Goal: Transaction & Acquisition: Obtain resource

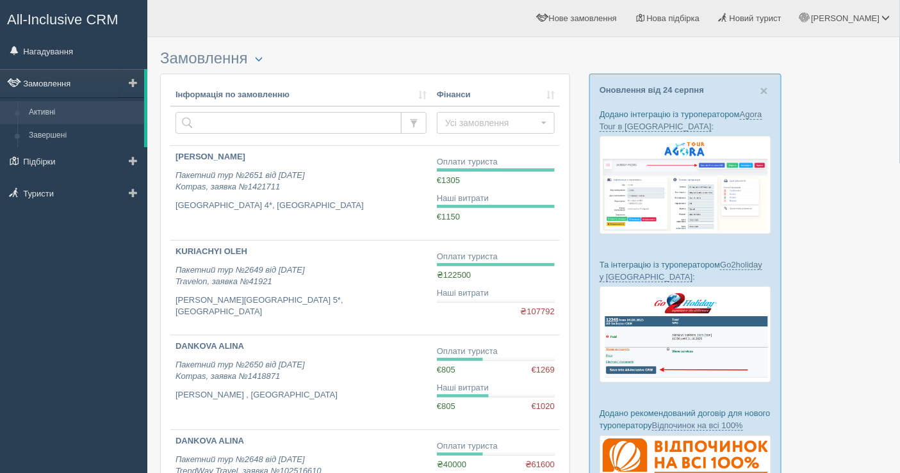
click at [60, 88] on link "Замовлення" at bounding box center [72, 83] width 144 height 28
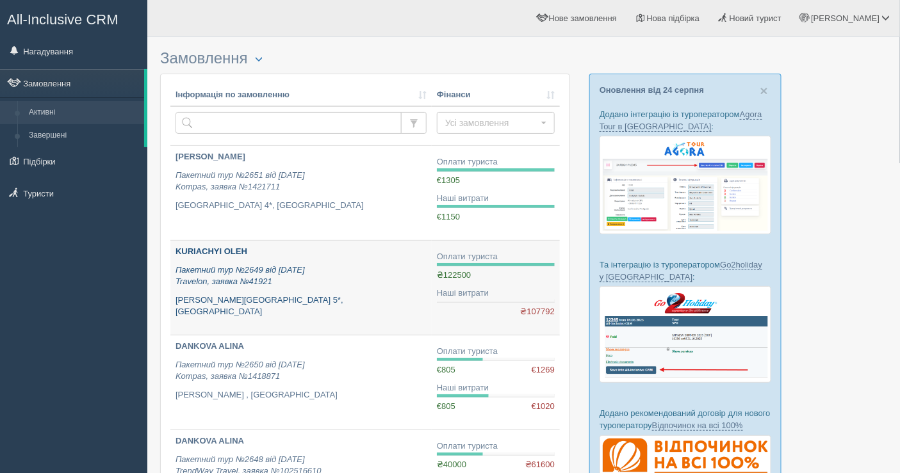
click at [321, 265] on p "Пакетний тур №2649 від 23.08.2025 Travelon, заявка №41921" at bounding box center [301, 277] width 251 height 24
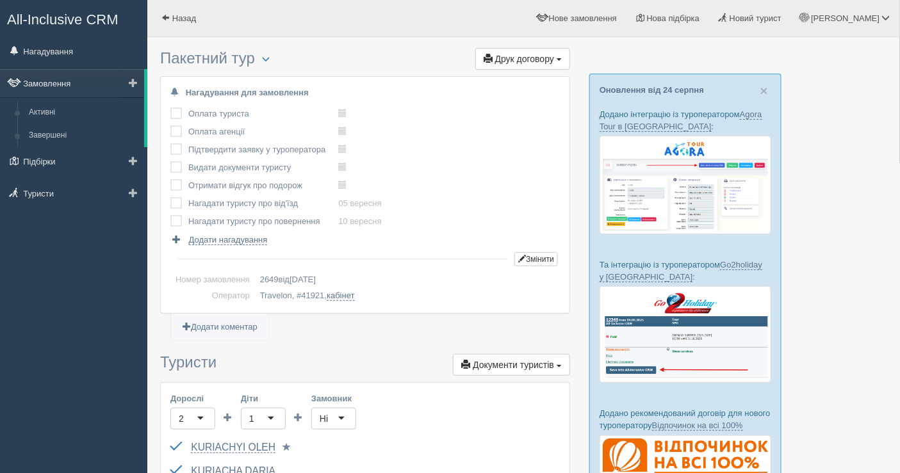
click at [46, 78] on link "Замовлення" at bounding box center [72, 83] width 144 height 28
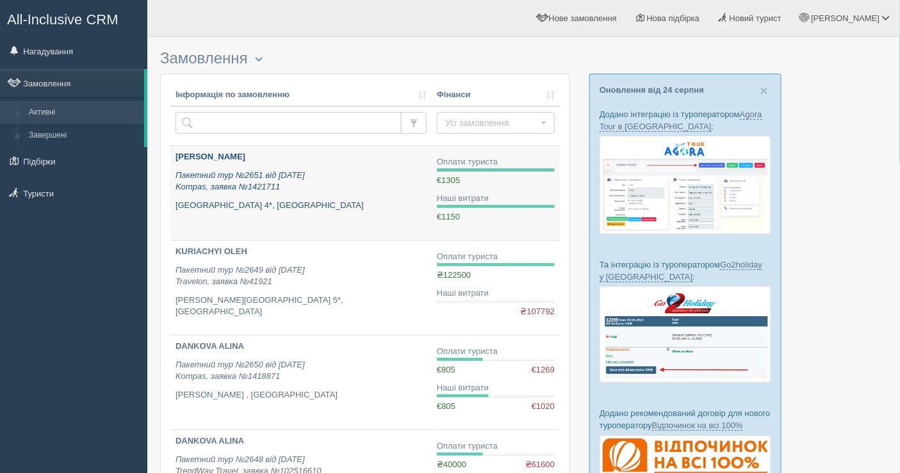
click at [347, 192] on p "Пакетний тур №2651 від 25.08.2025 Kompas, заявка №1421711" at bounding box center [301, 182] width 251 height 24
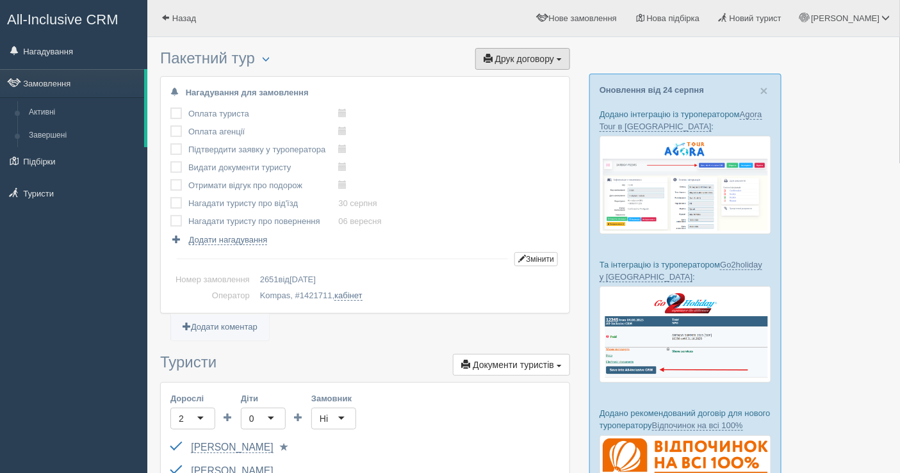
click at [522, 55] on span "Друк договору" at bounding box center [524, 59] width 59 height 10
click at [515, 76] on link "Kompas" at bounding box center [518, 82] width 101 height 21
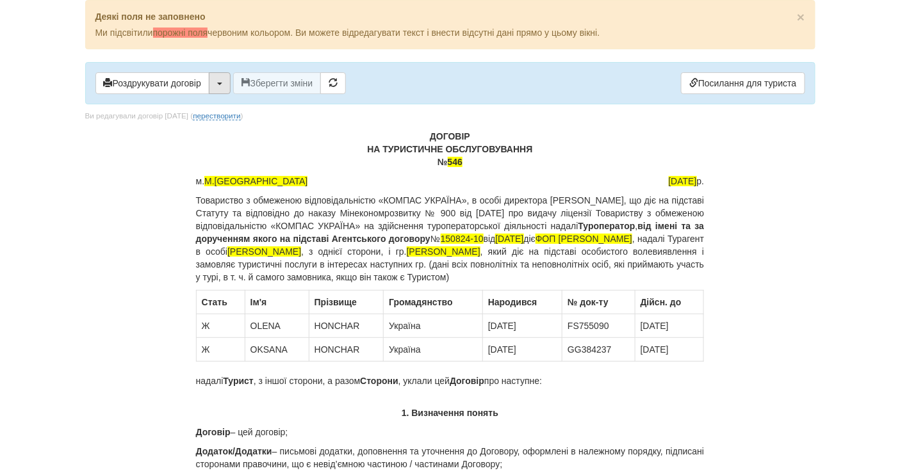
click at [215, 81] on button "button" at bounding box center [220, 83] width 22 height 22
click at [262, 110] on link "Скачати PDF" at bounding box center [259, 109] width 101 height 21
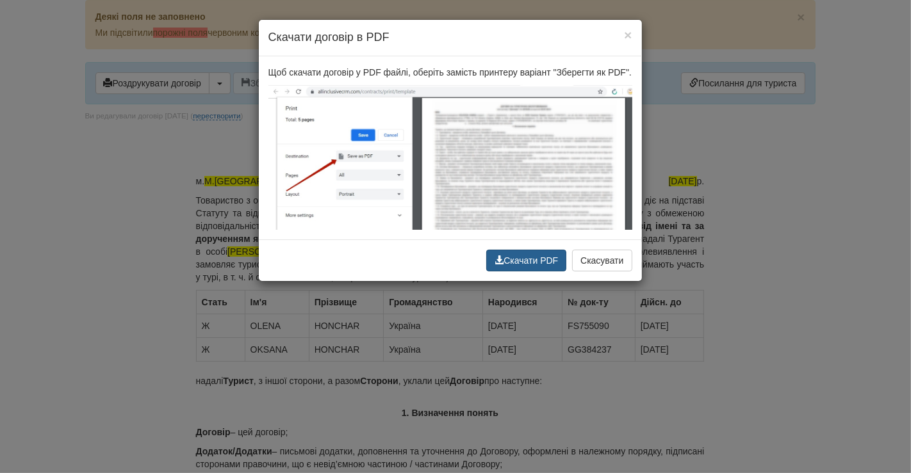
click at [513, 260] on button "Скачати PDF" at bounding box center [526, 261] width 80 height 22
